Goal: Use online tool/utility: Utilize a website feature to perform a specific function

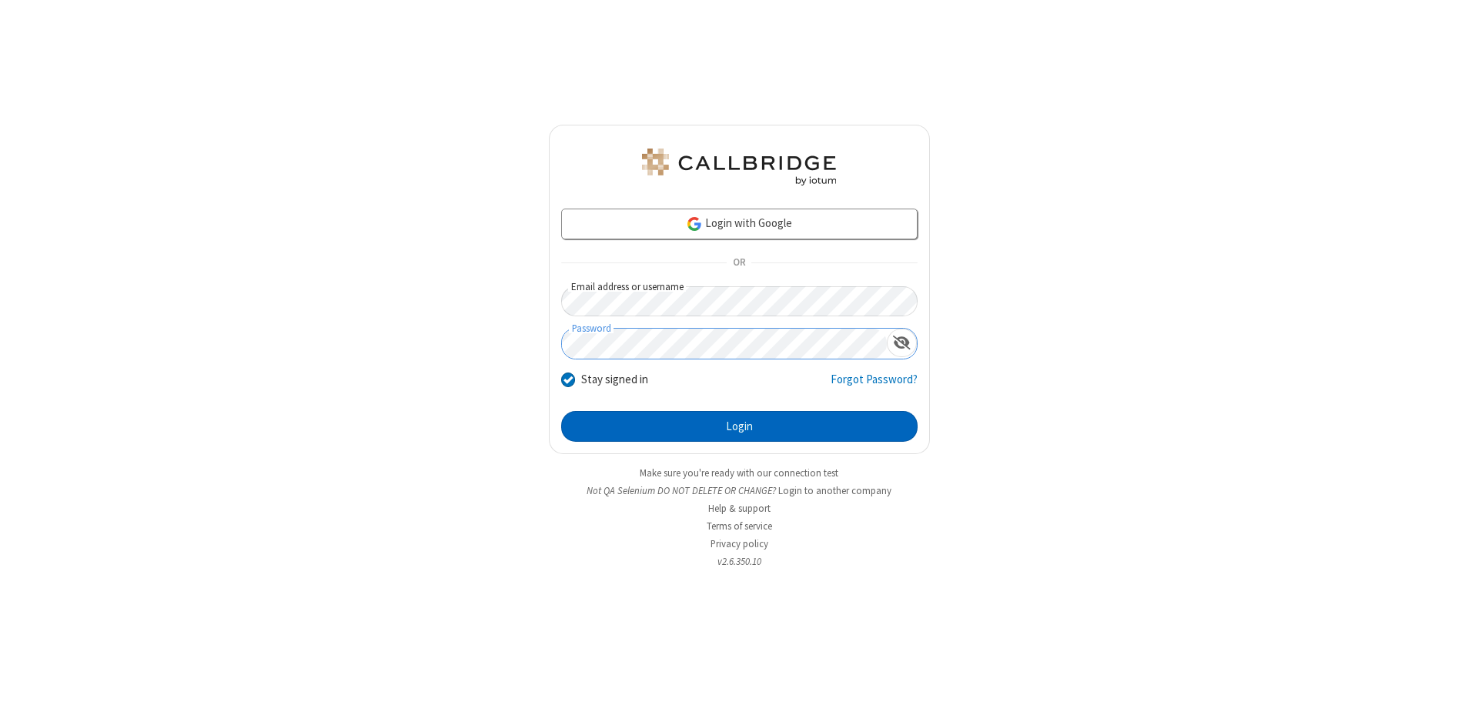
click at [739, 426] on button "Login" at bounding box center [739, 426] width 356 height 31
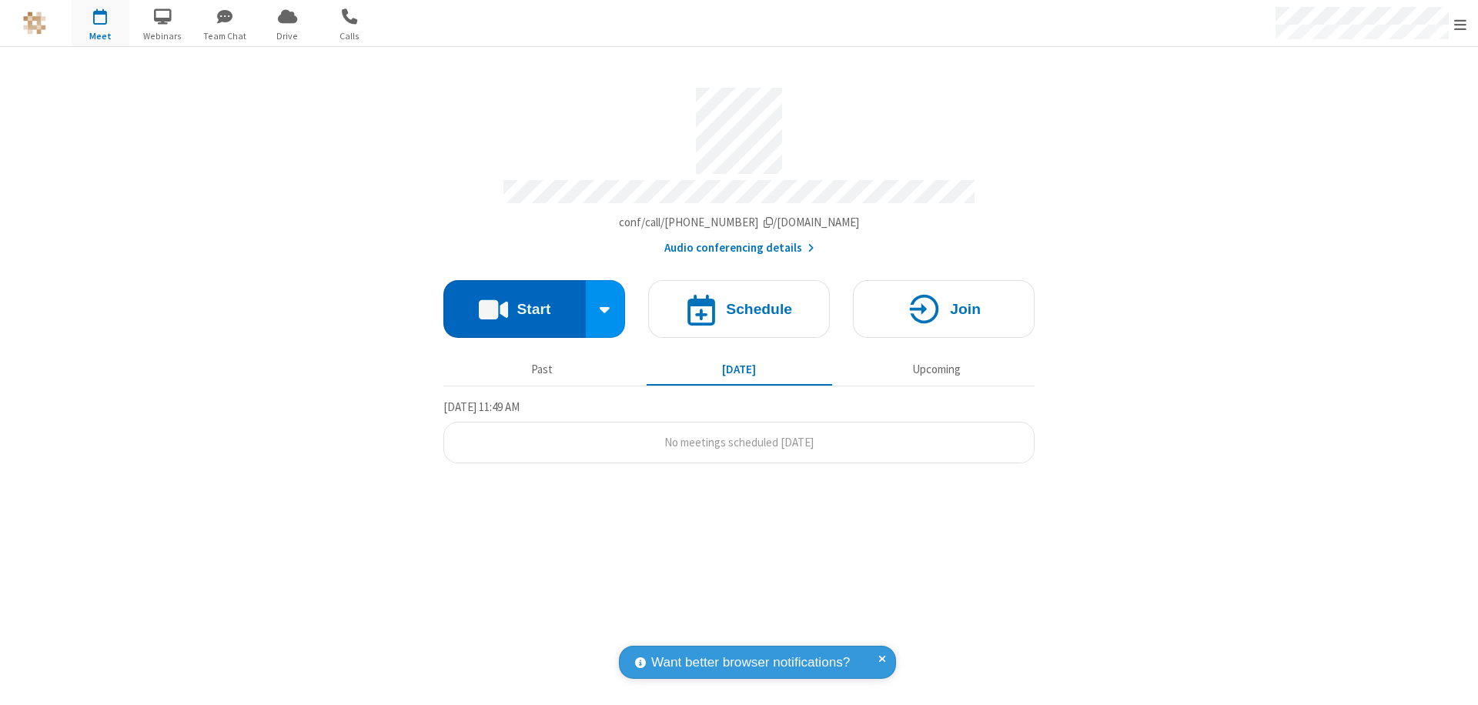
click at [514, 302] on button "Start" at bounding box center [514, 309] width 142 height 58
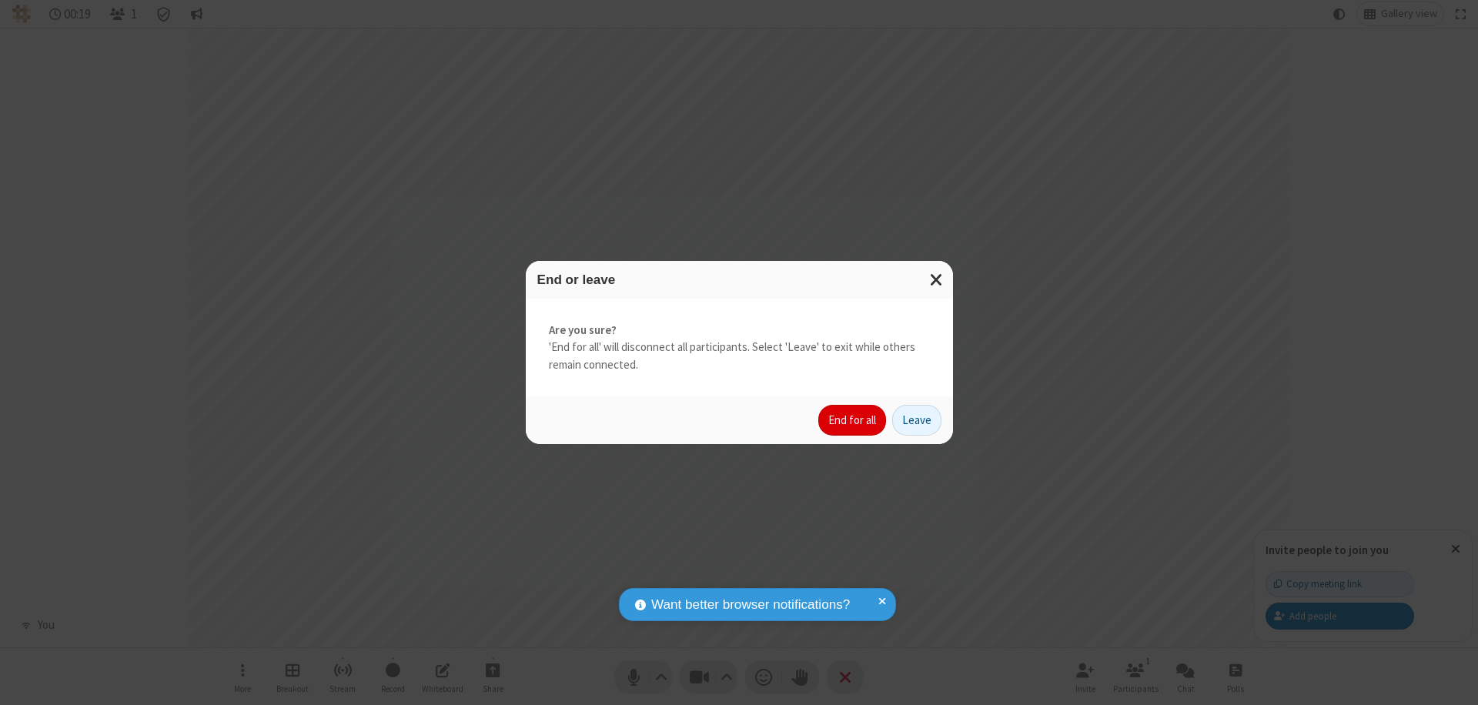
click at [853, 420] on button "End for all" at bounding box center [852, 420] width 68 height 31
